Goal: Information Seeking & Learning: Learn about a topic

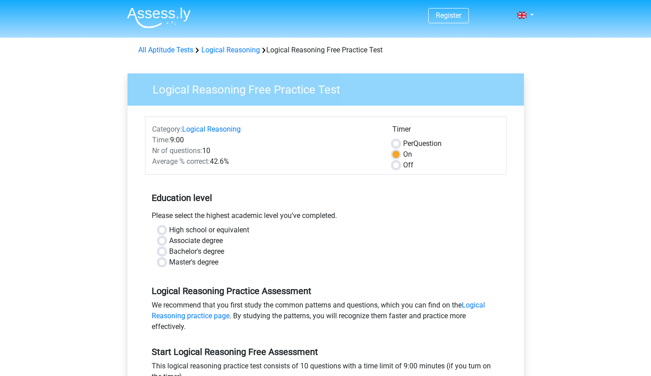
scroll to position [13, 0]
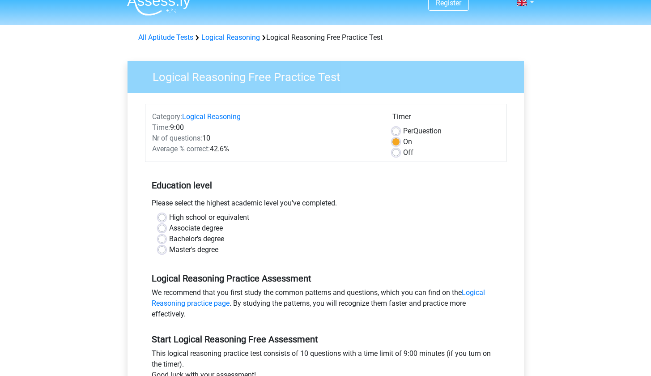
click at [200, 240] on label "Bachelor's degree" at bounding box center [196, 239] width 55 height 11
click at [166, 240] on input "Bachelor's degree" at bounding box center [161, 238] width 7 height 9
radio input "true"
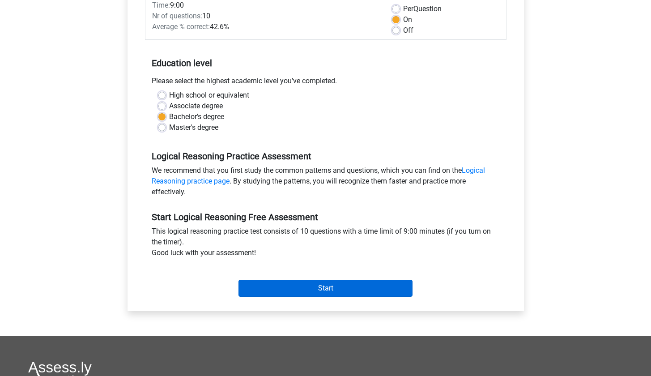
click at [342, 294] on input "Start" at bounding box center [325, 288] width 174 height 17
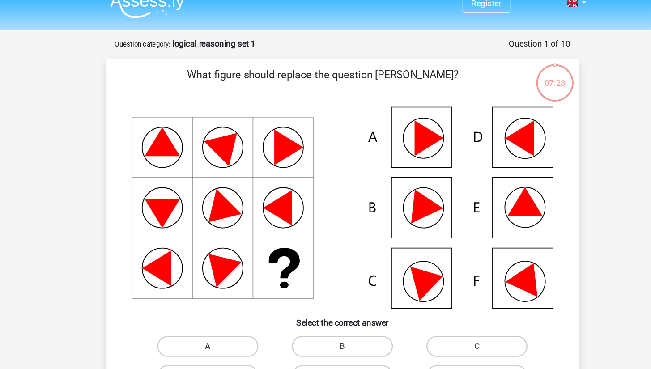
scroll to position [97, 0]
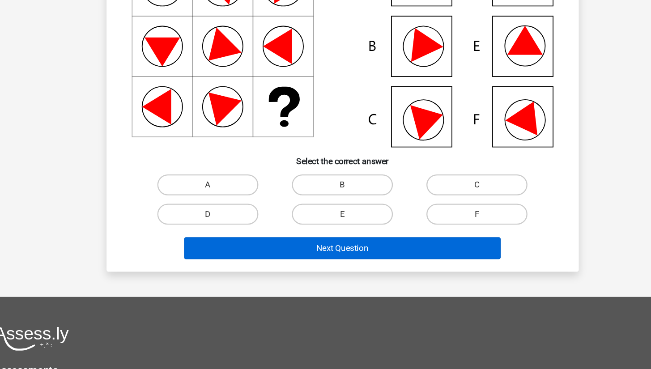
click at [277, 256] on button "Next Question" at bounding box center [325, 265] width 271 height 19
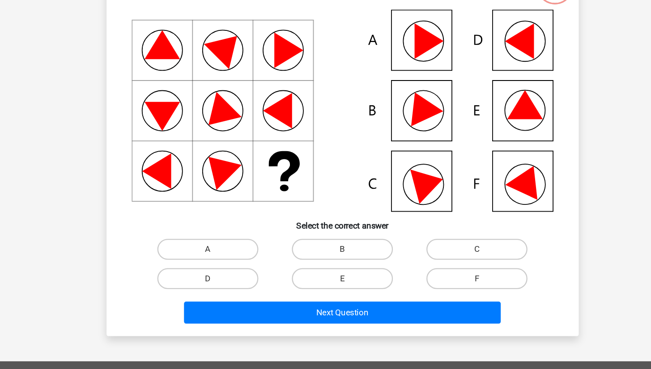
scroll to position [0, 0]
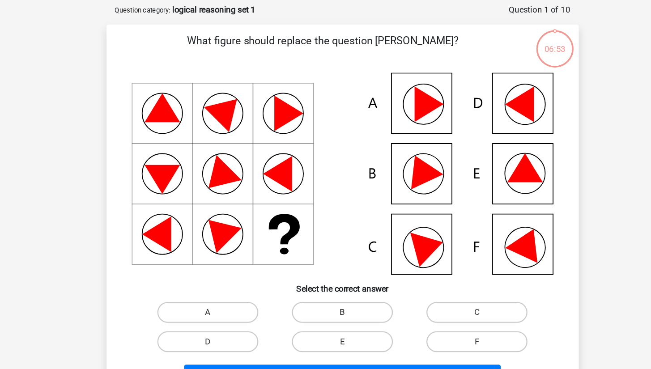
click at [314, 300] on label "B" at bounding box center [325, 309] width 86 height 18
click at [325, 309] on input "B" at bounding box center [328, 312] width 6 height 6
radio input "true"
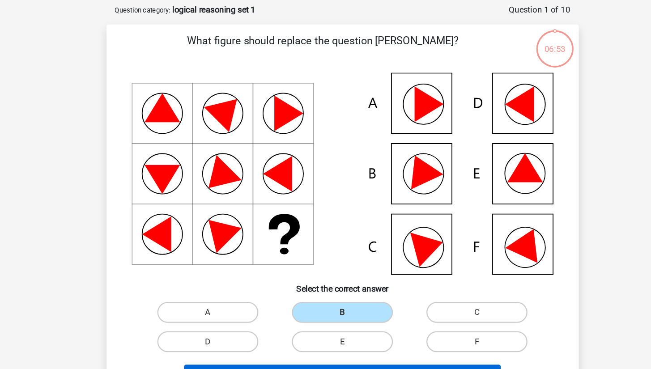
scroll to position [115, 0]
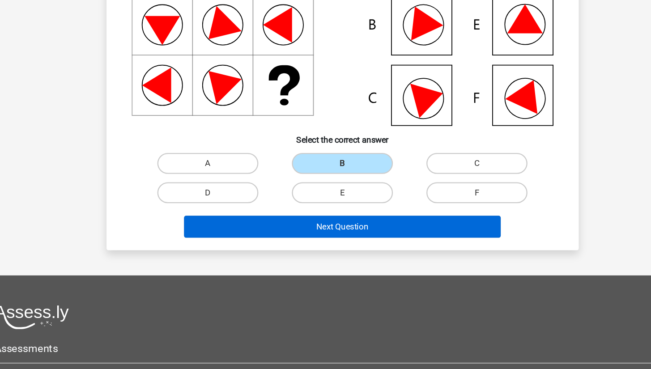
click at [307, 238] on button "Next Question" at bounding box center [325, 247] width 271 height 19
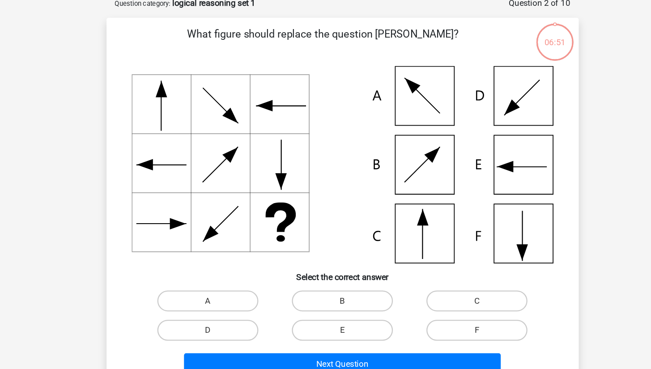
scroll to position [44, 0]
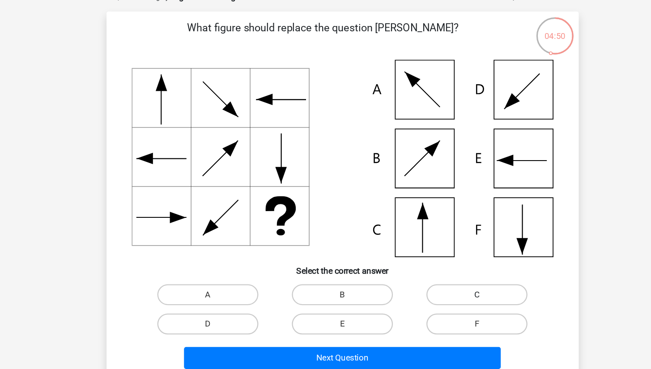
click at [397, 251] on label "C" at bounding box center [440, 260] width 86 height 18
click at [441, 260] on input "C" at bounding box center [444, 263] width 6 height 6
radio input "true"
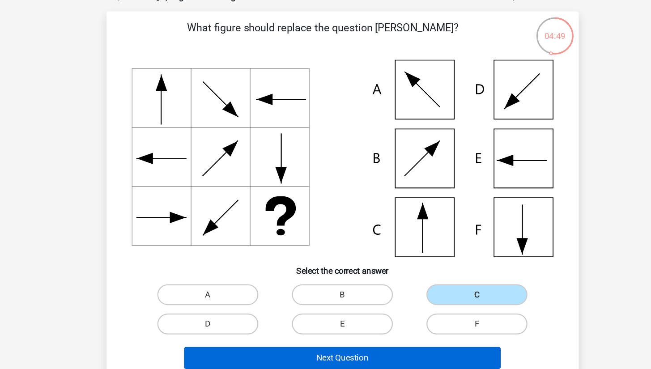
click at [310, 305] on button "Next Question" at bounding box center [325, 314] width 271 height 19
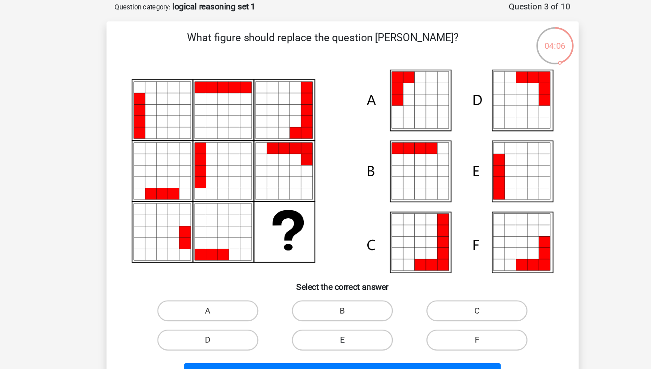
click at [297, 289] on label "E" at bounding box center [325, 291] width 86 height 18
click at [325, 291] on input "E" at bounding box center [328, 294] width 6 height 6
radio input "true"
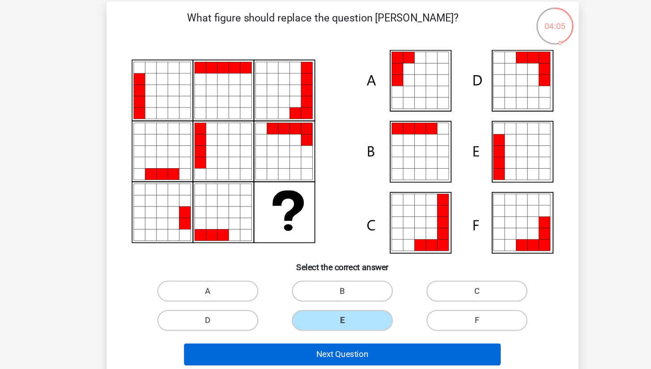
click at [303, 311] on button "Next Question" at bounding box center [325, 320] width 271 height 19
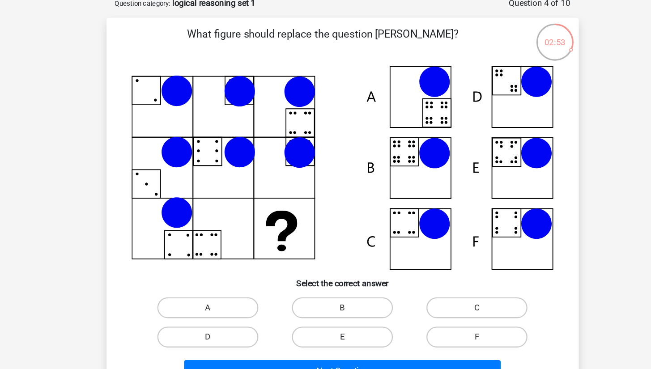
click at [306, 292] on label "E" at bounding box center [325, 291] width 86 height 18
click at [325, 292] on input "E" at bounding box center [328, 294] width 6 height 6
radio input "true"
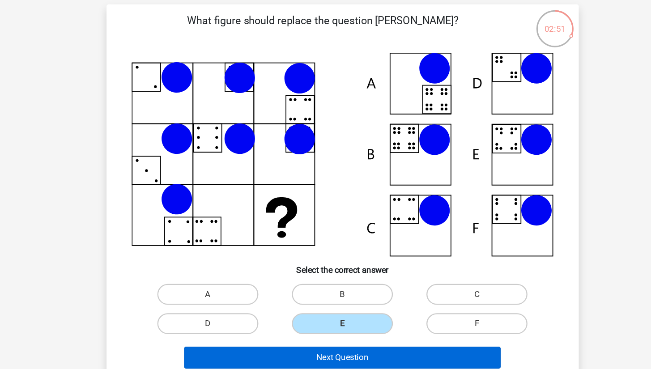
click at [325, 311] on button "Next Question" at bounding box center [325, 320] width 271 height 19
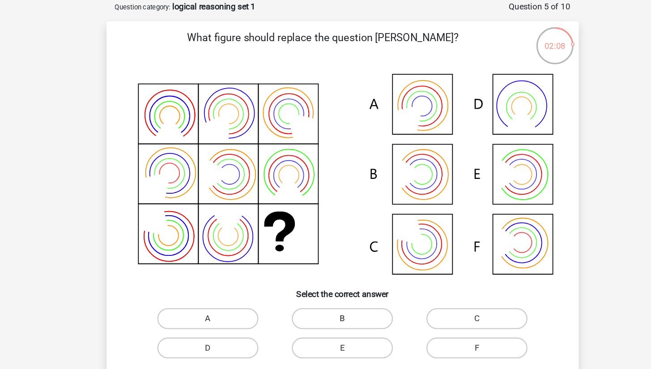
click at [310, 271] on label "B" at bounding box center [325, 273] width 86 height 18
click at [325, 272] on input "B" at bounding box center [328, 275] width 6 height 6
radio input "true"
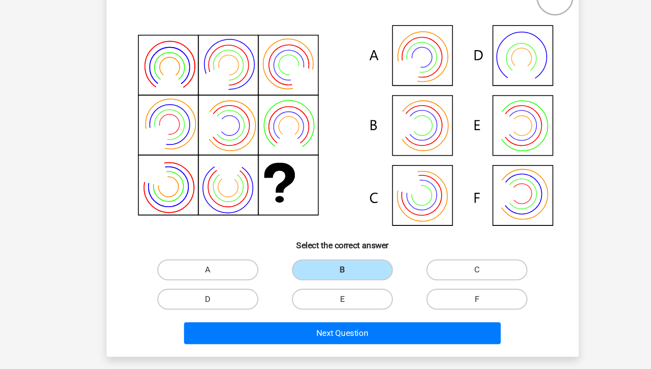
scroll to position [73, 0]
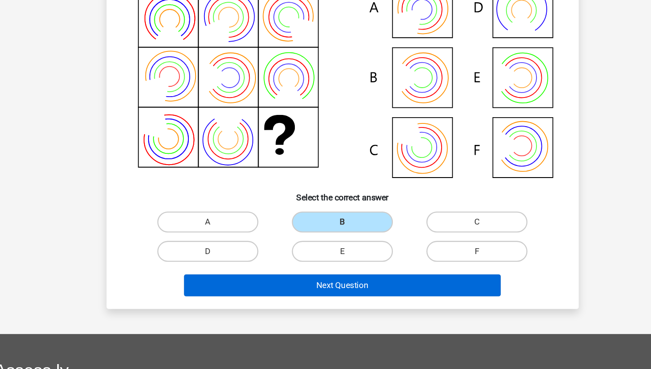
click at [346, 288] on button "Next Question" at bounding box center [325, 297] width 271 height 19
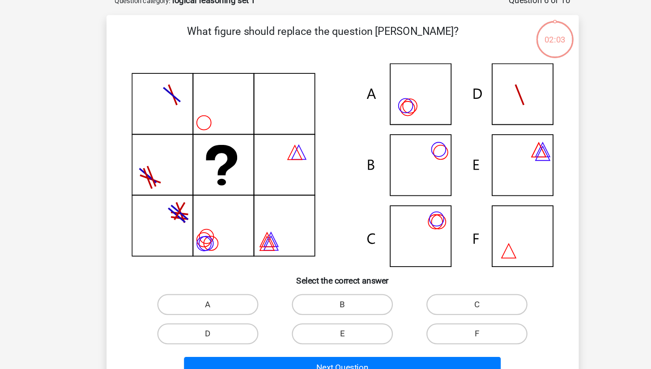
scroll to position [44, 0]
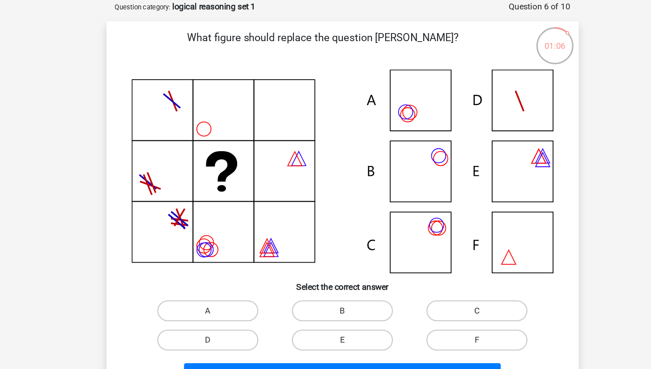
click at [397, 268] on label "C" at bounding box center [440, 266] width 86 height 18
click at [441, 268] on input "C" at bounding box center [444, 269] width 6 height 6
radio input "true"
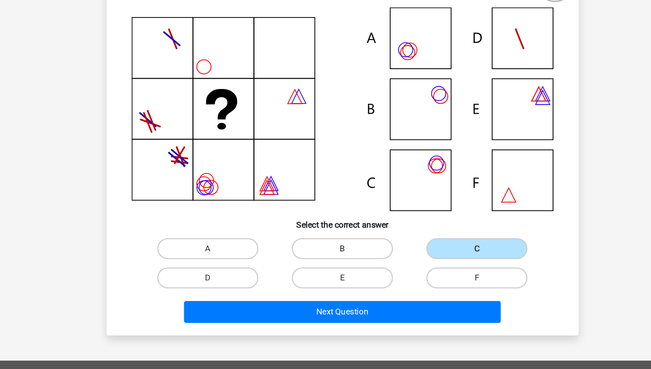
scroll to position [52, 0]
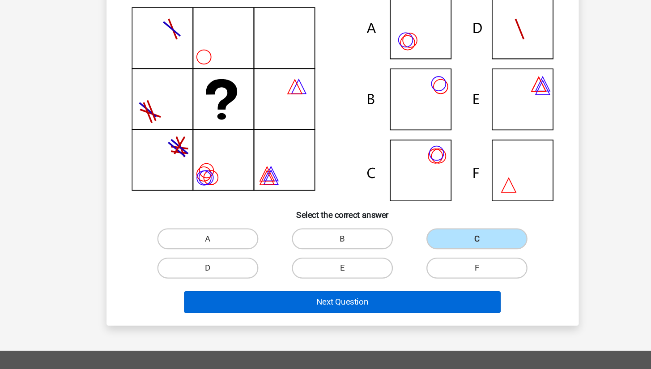
click at [268, 302] on button "Next Question" at bounding box center [325, 311] width 271 height 19
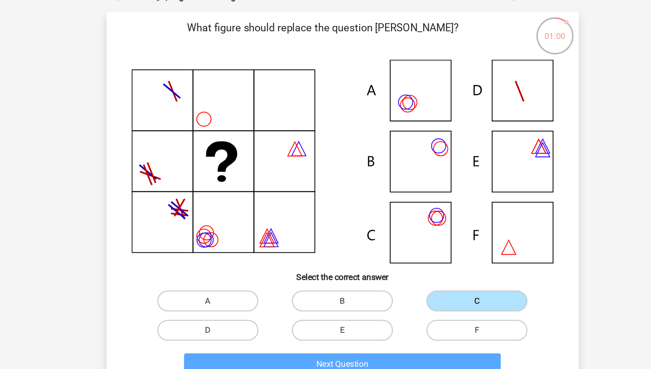
scroll to position [44, 0]
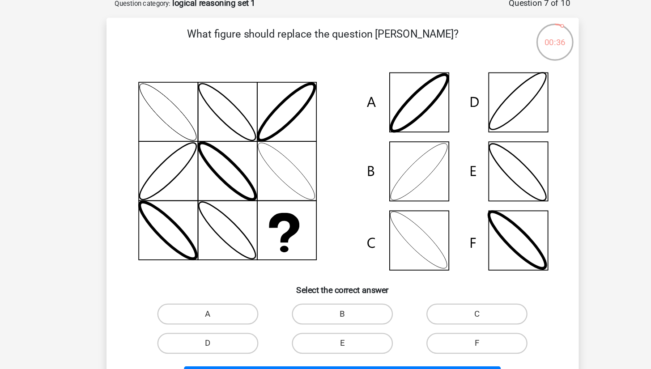
click at [325, 272] on input "B" at bounding box center [328, 275] width 6 height 6
radio input "true"
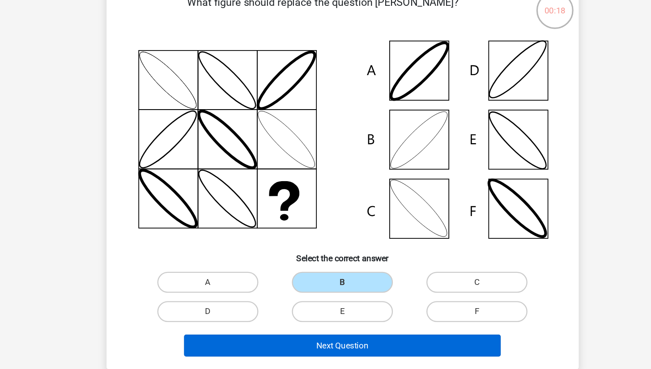
scroll to position [77, 0]
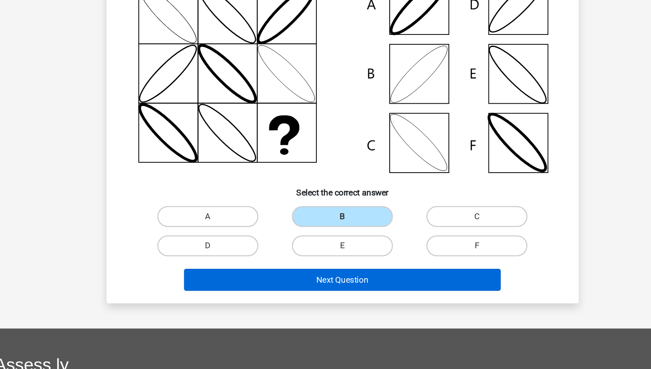
click at [275, 284] on button "Next Question" at bounding box center [325, 293] width 271 height 19
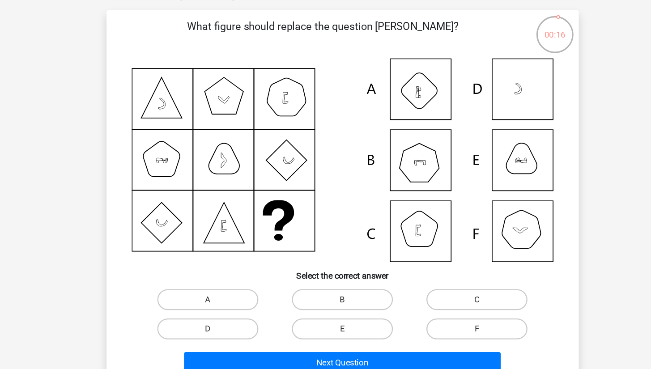
scroll to position [40, 0]
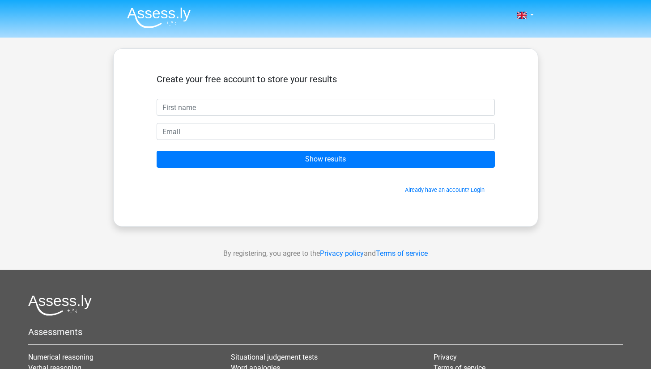
scroll to position [42, 33]
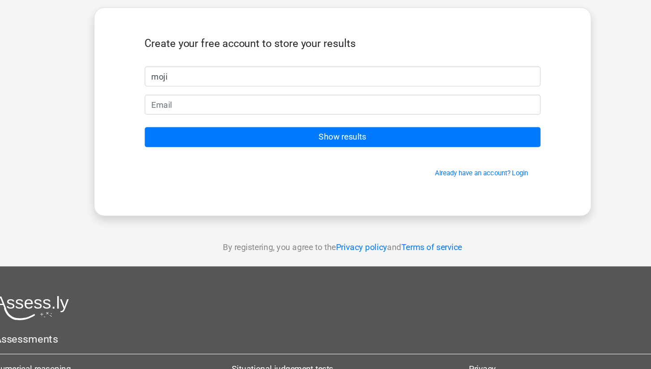
type input "moji"
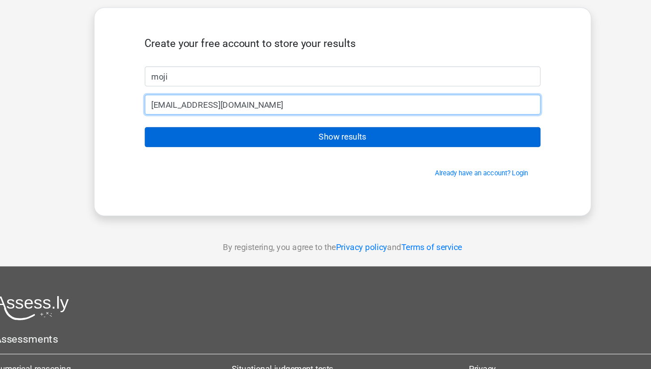
type input "[EMAIL_ADDRESS][DOMAIN_NAME]"
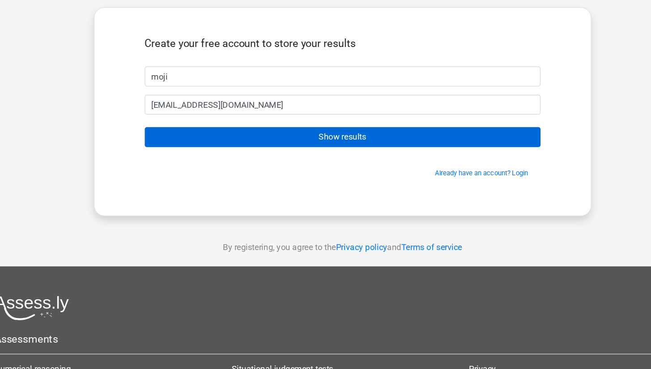
click at [285, 126] on input "Show results" at bounding box center [326, 117] width 338 height 17
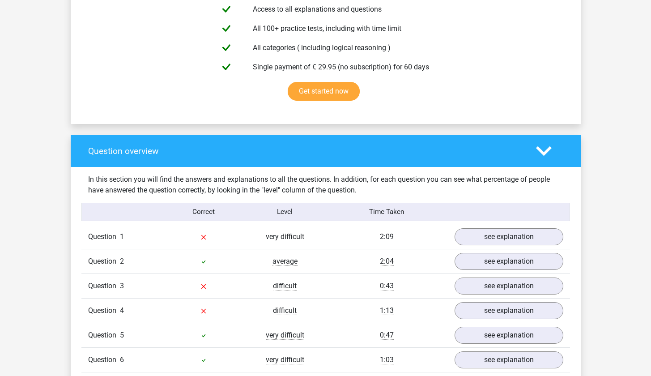
scroll to position [598, 0]
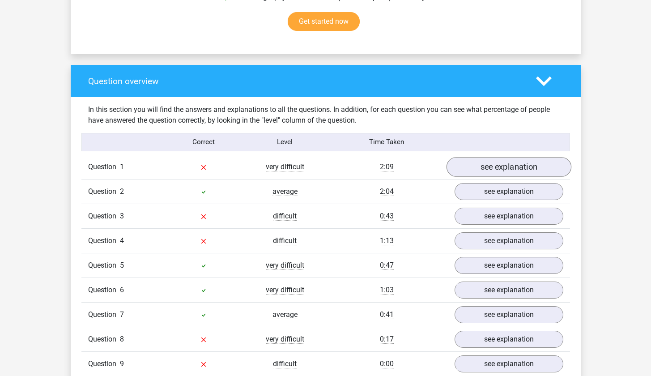
click at [494, 166] on link "see explanation" at bounding box center [508, 167] width 125 height 20
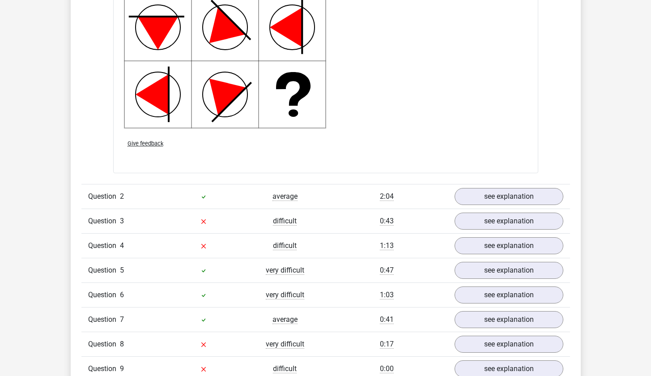
scroll to position [1277, 0]
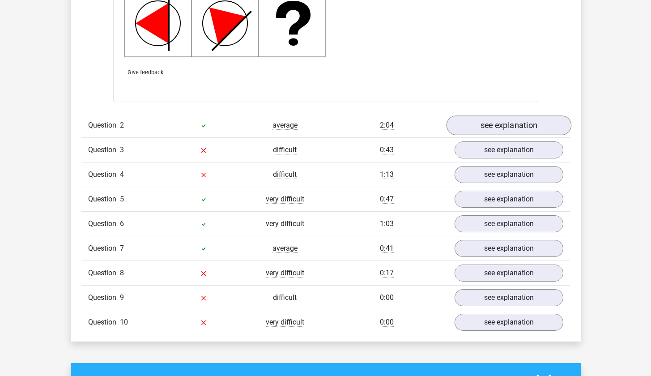
click at [487, 125] on link "see explanation" at bounding box center [508, 125] width 125 height 20
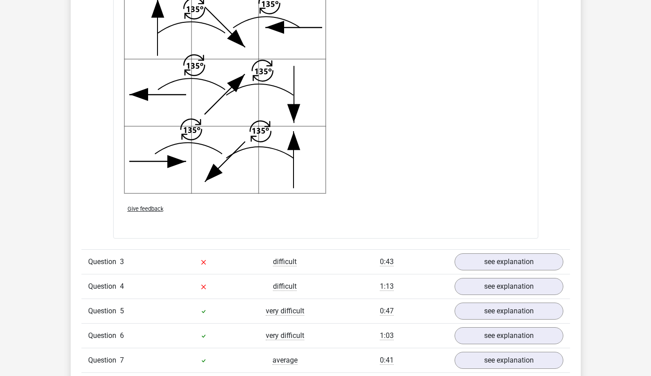
scroll to position [1805, 0]
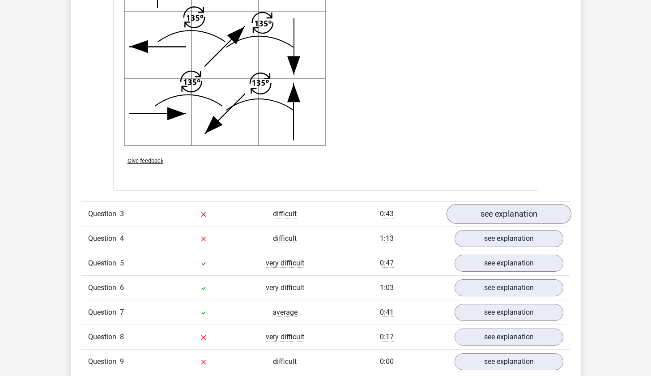
click at [495, 218] on link "see explanation" at bounding box center [508, 214] width 125 height 20
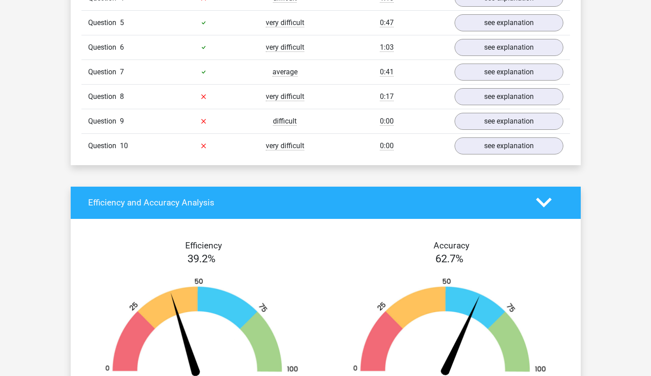
scroll to position [2632, 0]
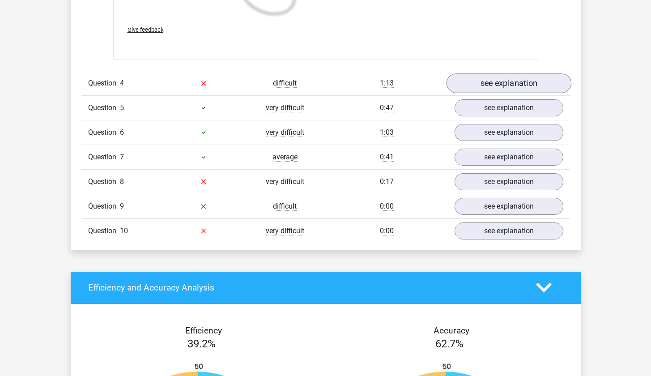
click at [505, 79] on link "see explanation" at bounding box center [508, 83] width 125 height 20
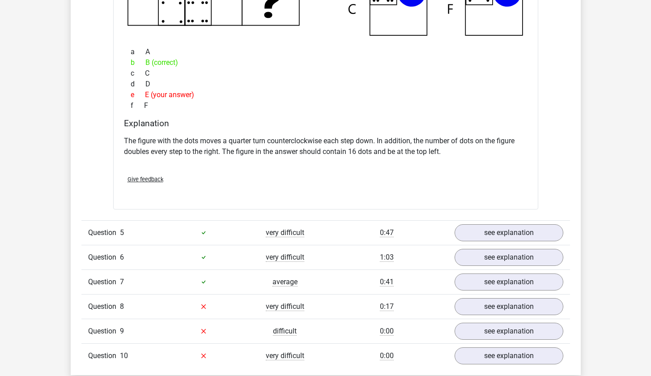
scroll to position [2914, 0]
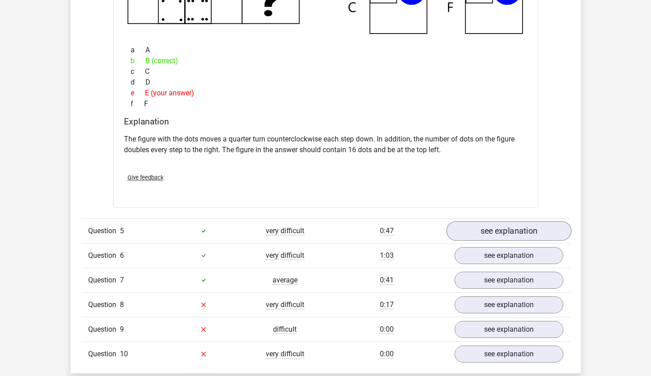
click at [503, 226] on link "see explanation" at bounding box center [508, 231] width 125 height 20
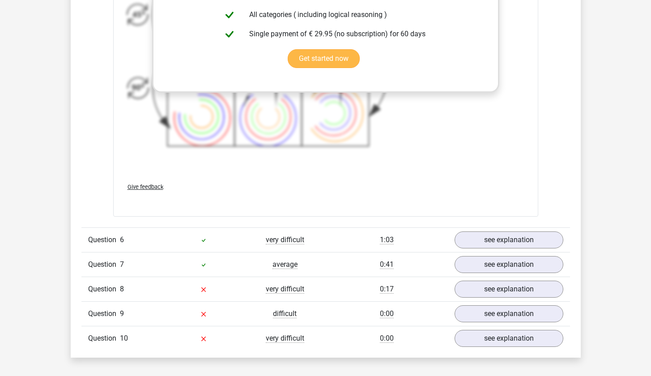
scroll to position [3594, 0]
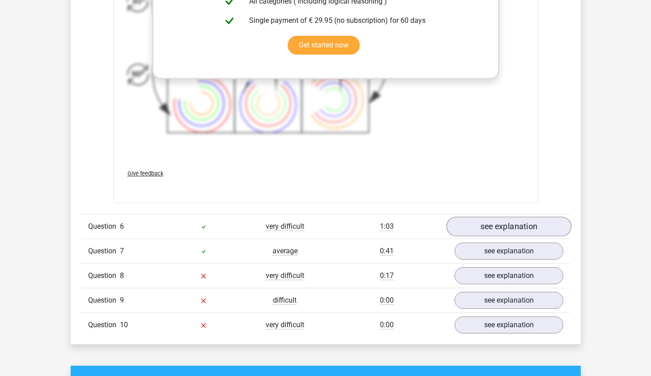
click at [512, 226] on link "see explanation" at bounding box center [508, 227] width 125 height 20
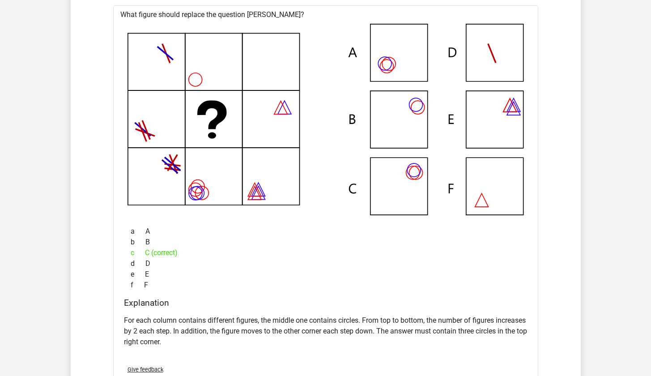
scroll to position [4026, 0]
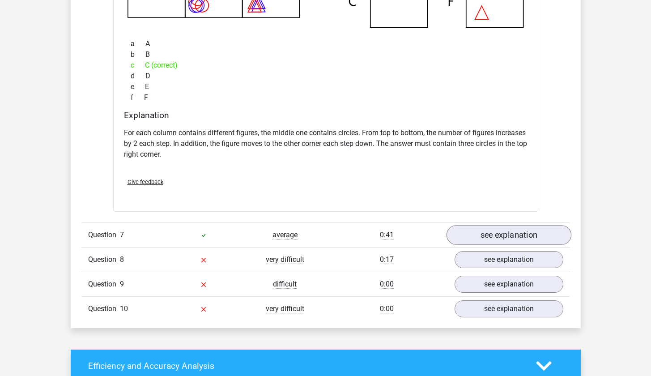
click at [484, 226] on link "see explanation" at bounding box center [508, 236] width 125 height 20
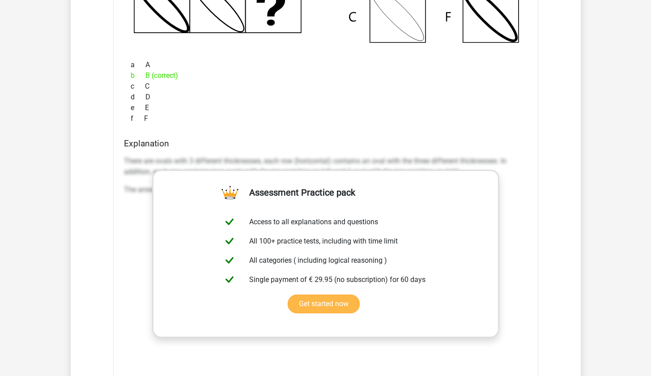
scroll to position [4836, 0]
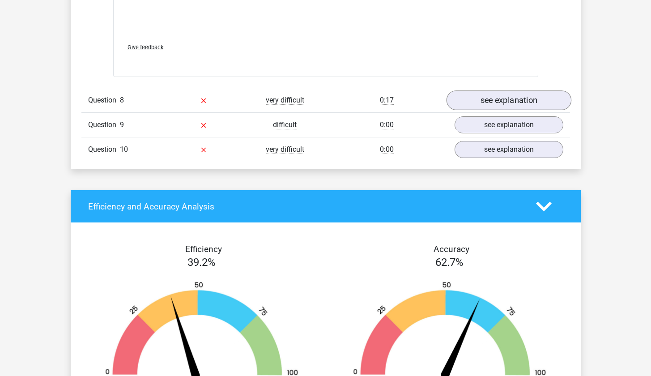
click at [502, 101] on link "see explanation" at bounding box center [508, 100] width 125 height 20
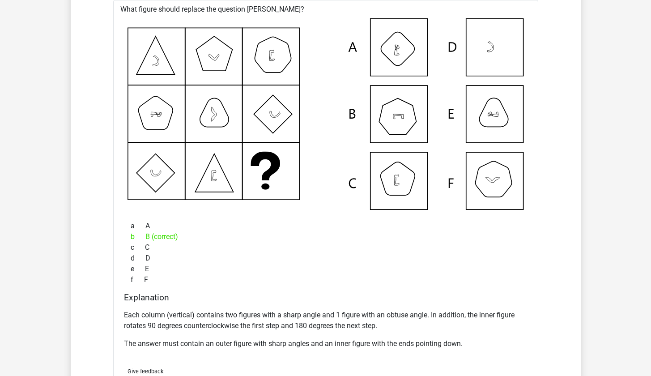
scroll to position [5117, 0]
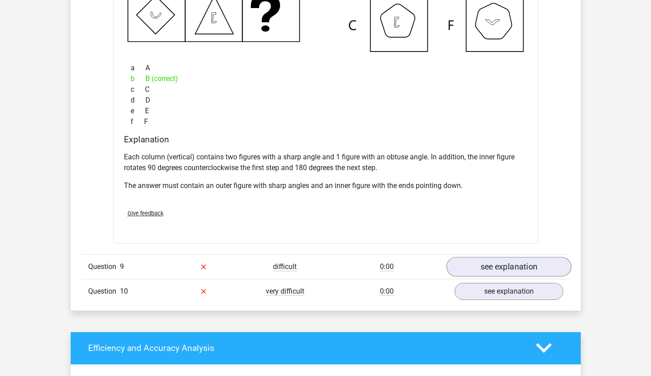
click at [480, 260] on link "see explanation" at bounding box center [508, 267] width 125 height 20
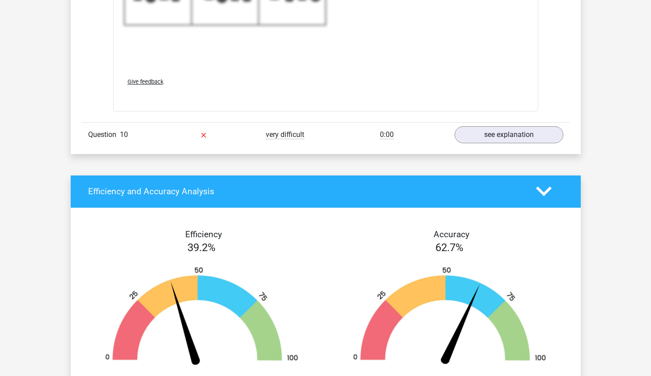
scroll to position [5961, 0]
